Goal: Navigation & Orientation: Find specific page/section

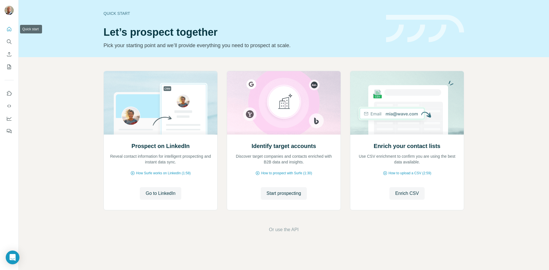
click at [8, 30] on icon "Quick start" at bounding box center [9, 29] width 6 height 6
click at [9, 29] on icon "Quick start" at bounding box center [9, 29] width 6 height 6
click at [7, 40] on icon "Search" at bounding box center [9, 42] width 6 height 6
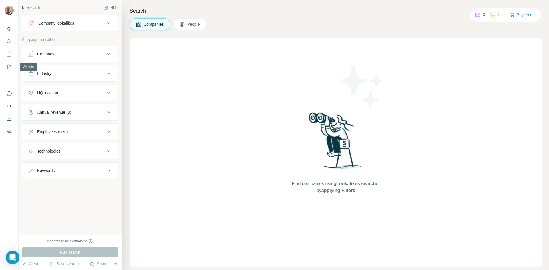
click at [9, 67] on icon "My lists" at bounding box center [9, 67] width 6 height 6
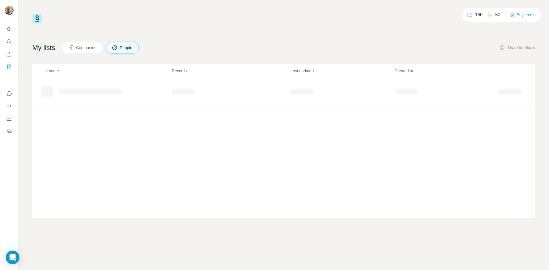
click at [301, 17] on div "160 50 Buy credits" at bounding box center [283, 19] width 503 height 10
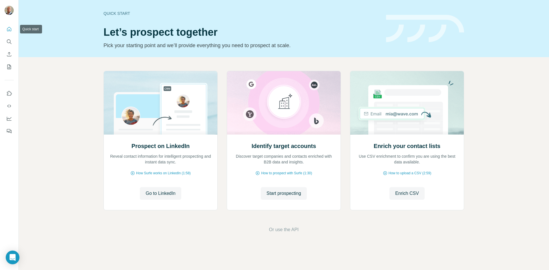
click at [8, 27] on icon "Quick start" at bounding box center [9, 29] width 6 height 6
click at [7, 94] on icon "Use Surfe on LinkedIn" at bounding box center [9, 94] width 6 height 6
click at [8, 121] on icon "Dashboard" at bounding box center [9, 119] width 6 height 6
click at [6, 130] on icon "Feedback" at bounding box center [9, 131] width 6 height 6
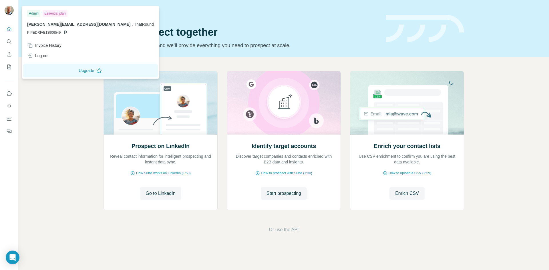
click at [10, 11] on img at bounding box center [9, 10] width 9 height 9
click at [6, 40] on button "Search" at bounding box center [9, 42] width 9 height 10
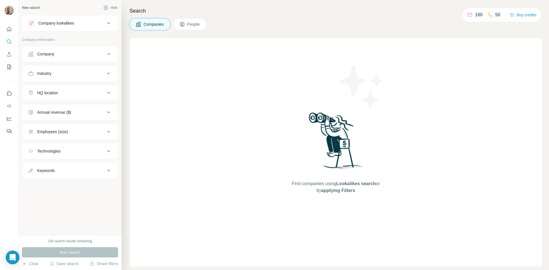
click at [78, 54] on div "Company" at bounding box center [66, 54] width 77 height 6
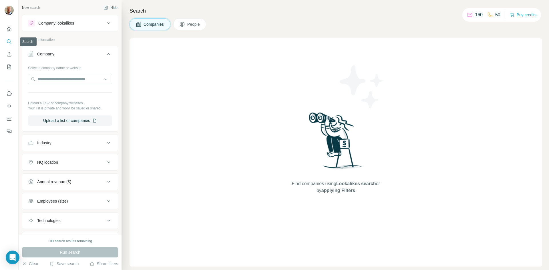
click at [7, 43] on icon "Search" at bounding box center [9, 42] width 6 height 6
click at [7, 54] on icon "Enrich CSV" at bounding box center [9, 54] width 6 height 6
click at [7, 68] on icon "My lists" at bounding box center [9, 67] width 6 height 6
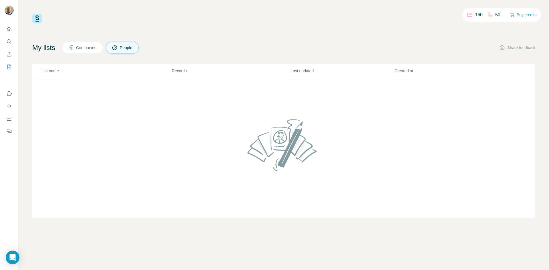
click at [92, 47] on span "Companies" at bounding box center [86, 48] width 21 height 6
click at [127, 45] on span "People" at bounding box center [126, 48] width 13 height 6
click at [7, 30] on icon "Quick start" at bounding box center [9, 29] width 4 height 4
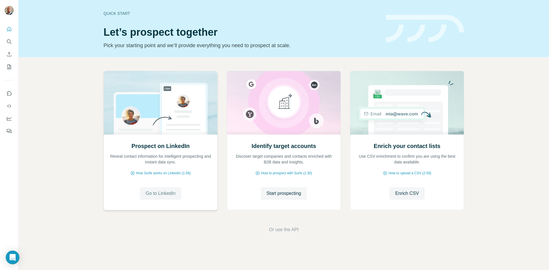
click at [171, 195] on span "Go to LinkedIn" at bounding box center [161, 193] width 30 height 7
click at [13, 107] on button "Use Surfe API" at bounding box center [9, 106] width 9 height 10
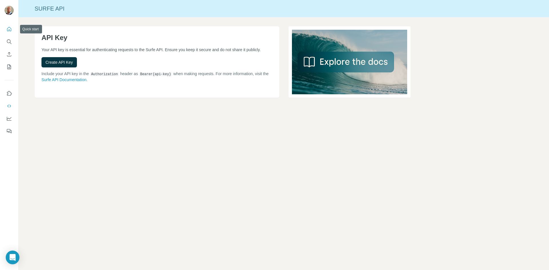
click at [8, 28] on icon "Quick start" at bounding box center [9, 29] width 6 height 6
